Goal: Navigation & Orientation: Find specific page/section

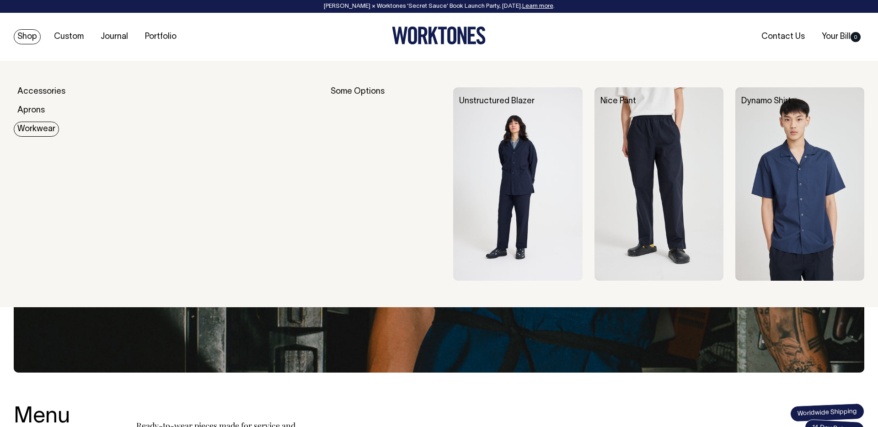
click at [353, 93] on div "Some Options" at bounding box center [386, 183] width 111 height 193
click at [32, 122] on link "Workwear" at bounding box center [36, 129] width 45 height 15
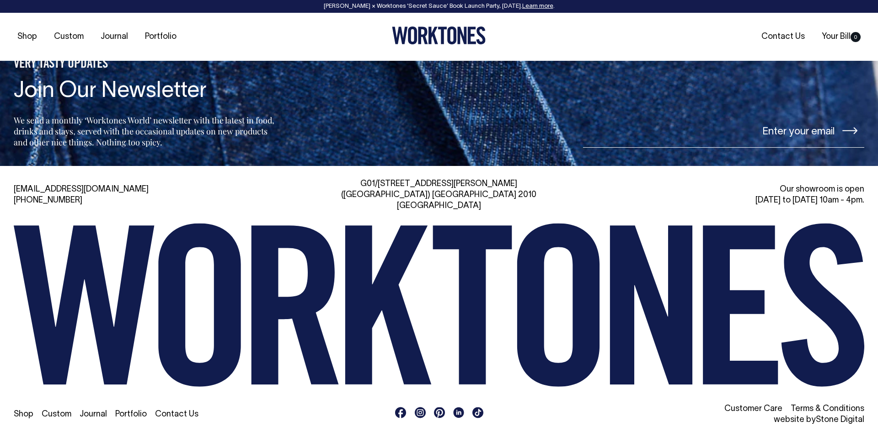
scroll to position [1139, 0]
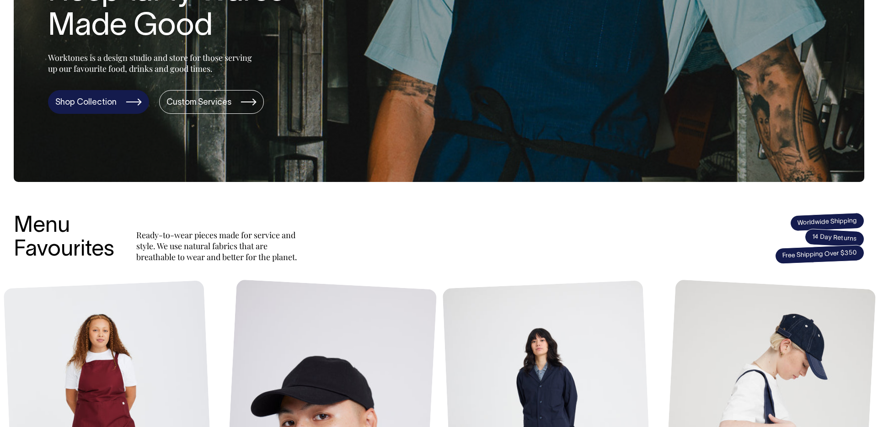
click at [106, 97] on link "Shop Collection" at bounding box center [98, 102] width 101 height 24
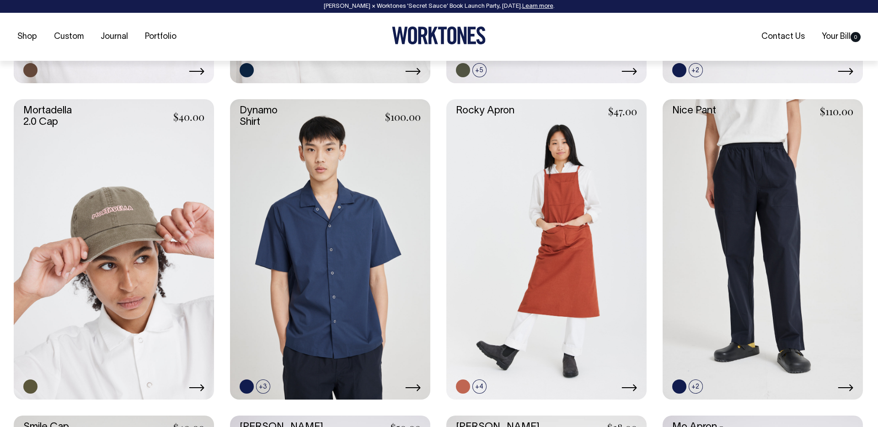
scroll to position [989, 0]
